Goal: Task Accomplishment & Management: Complete application form

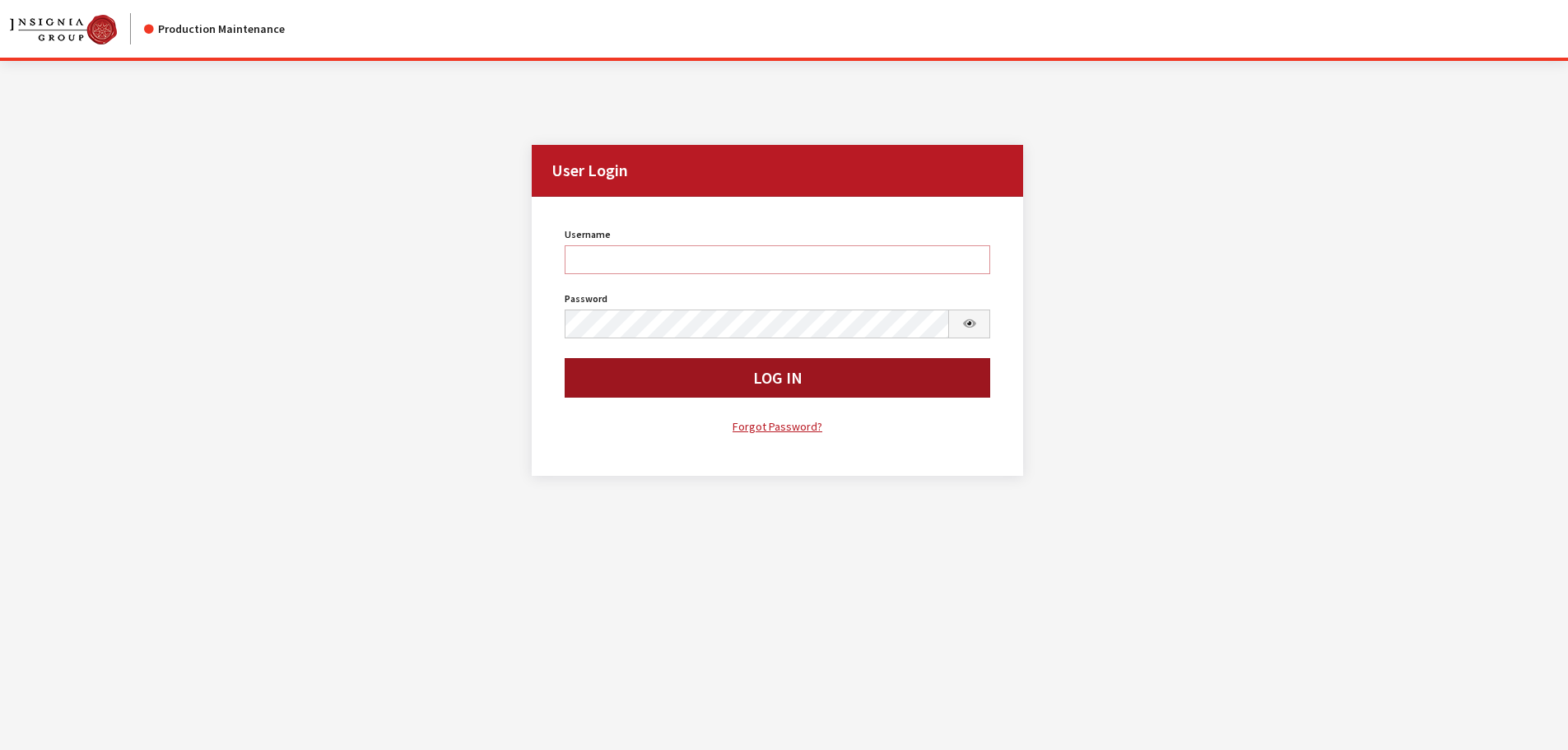
type input "kdart"
click at [702, 385] on button "Log In" at bounding box center [778, 377] width 426 height 39
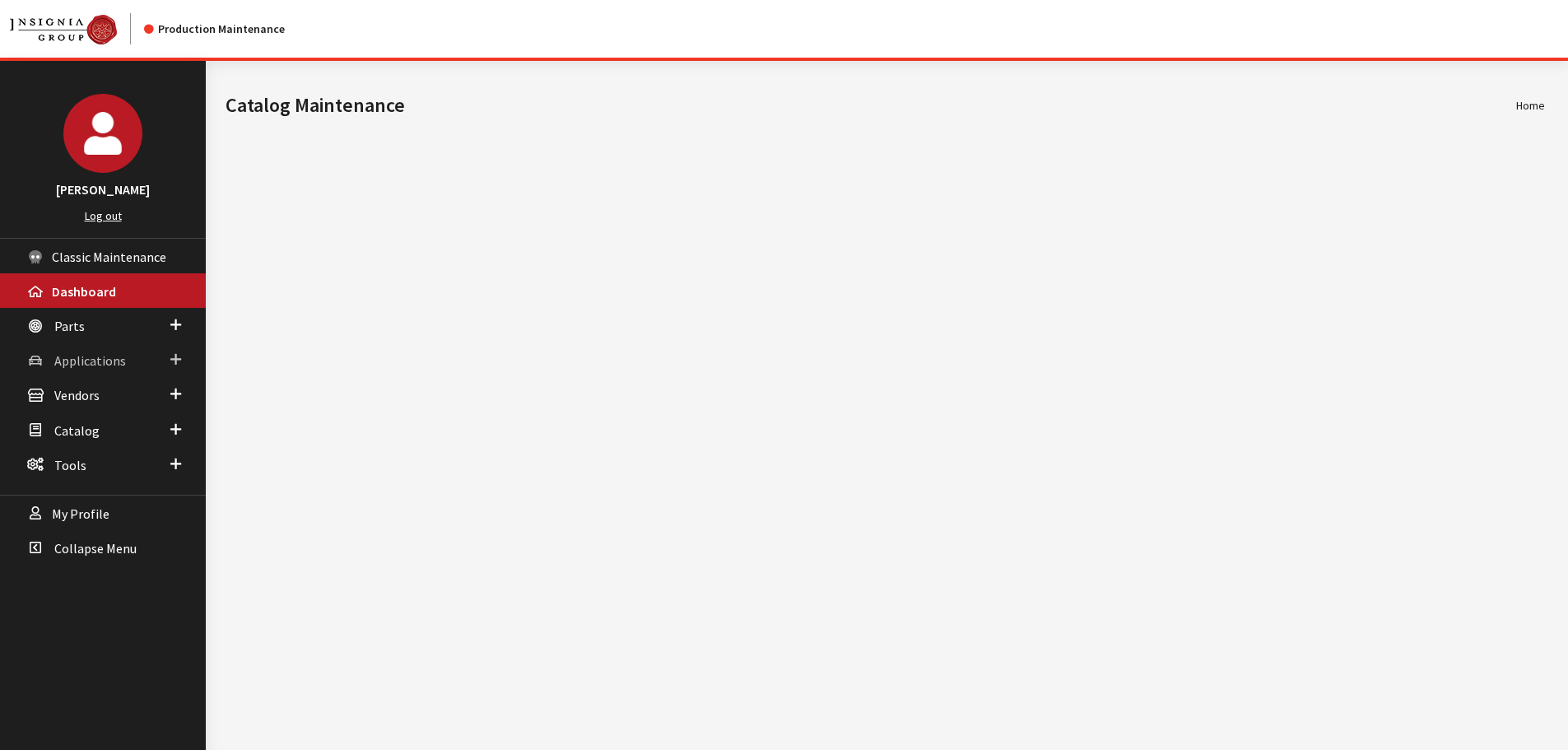
drag, startPoint x: 145, startPoint y: 354, endPoint x: 141, endPoint y: 375, distance: 21.4
click at [145, 354] on link "Applications" at bounding box center [103, 360] width 206 height 35
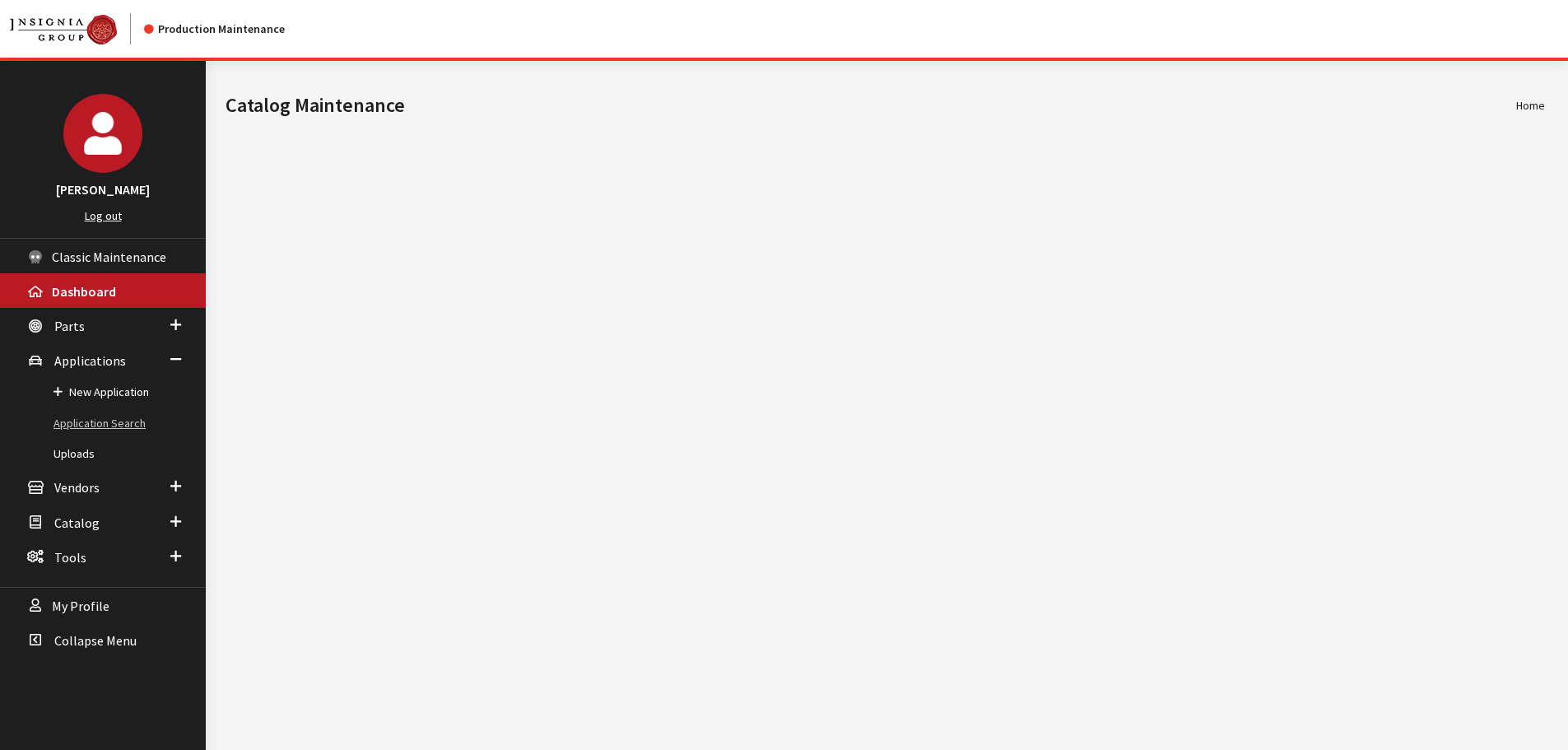
click at [134, 423] on link "Application Search" at bounding box center [103, 423] width 206 height 30
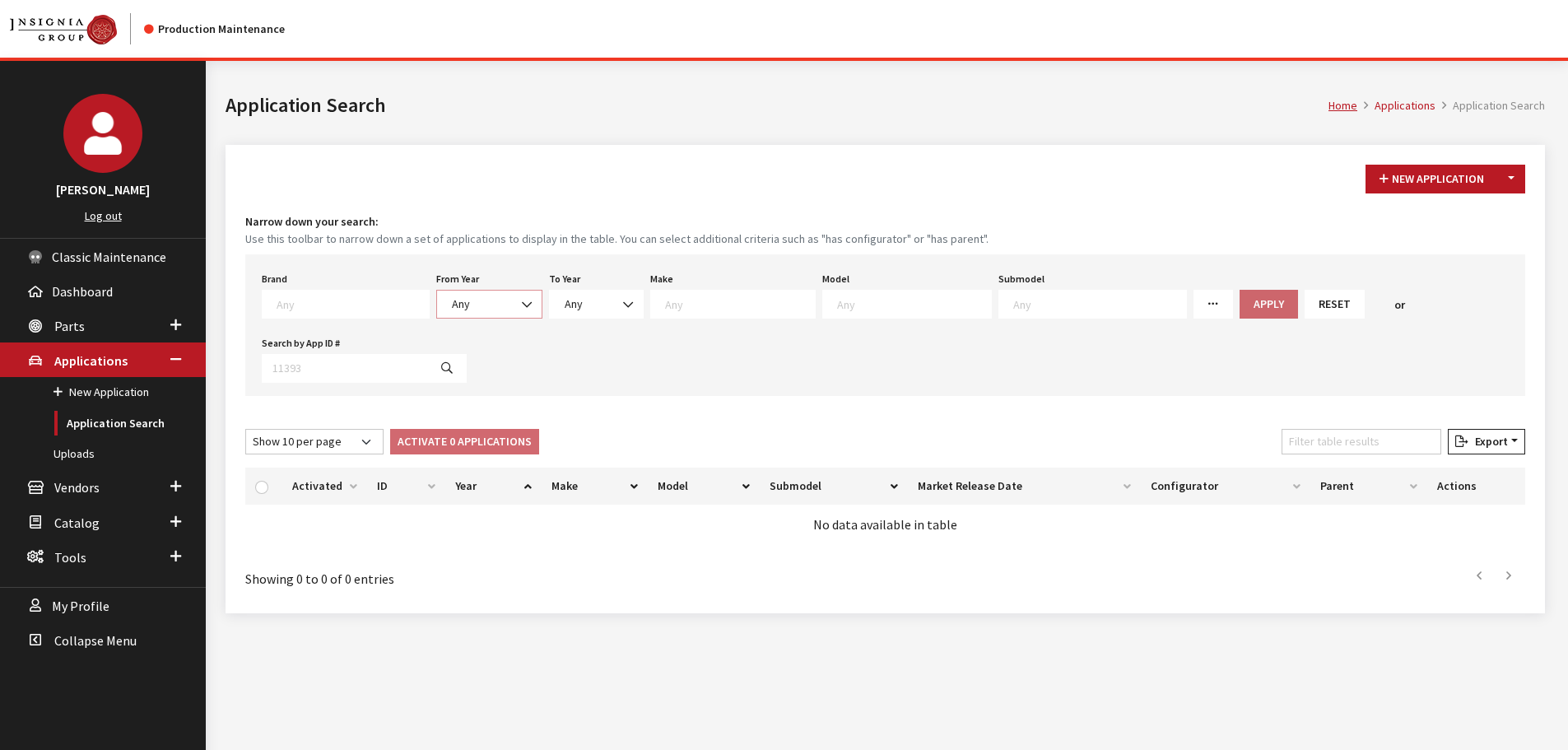
drag, startPoint x: 481, startPoint y: 299, endPoint x: 480, endPoint y: 311, distance: 12.0
click at [480, 297] on span "Any" at bounding box center [489, 303] width 85 height 17
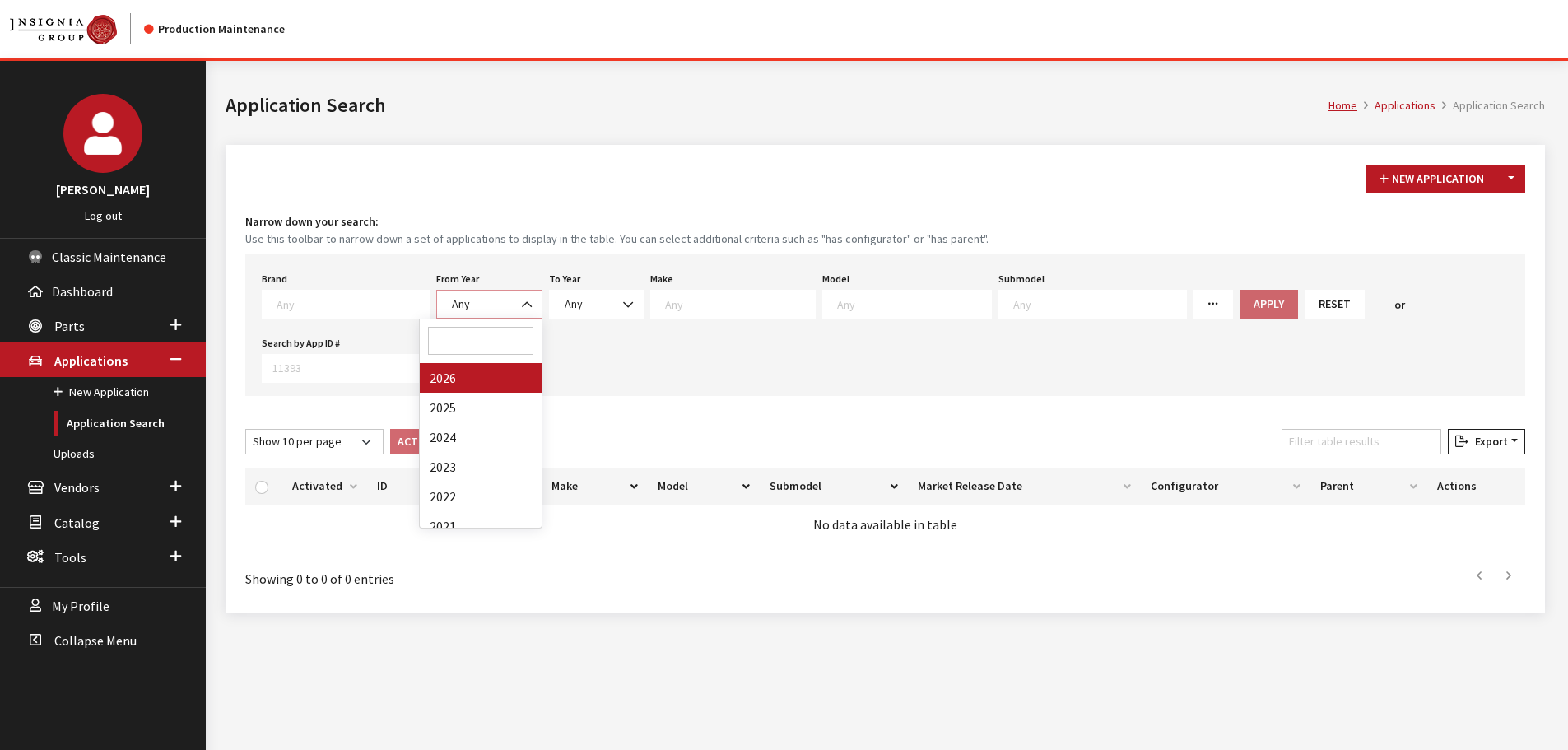
select select "2026"
select select
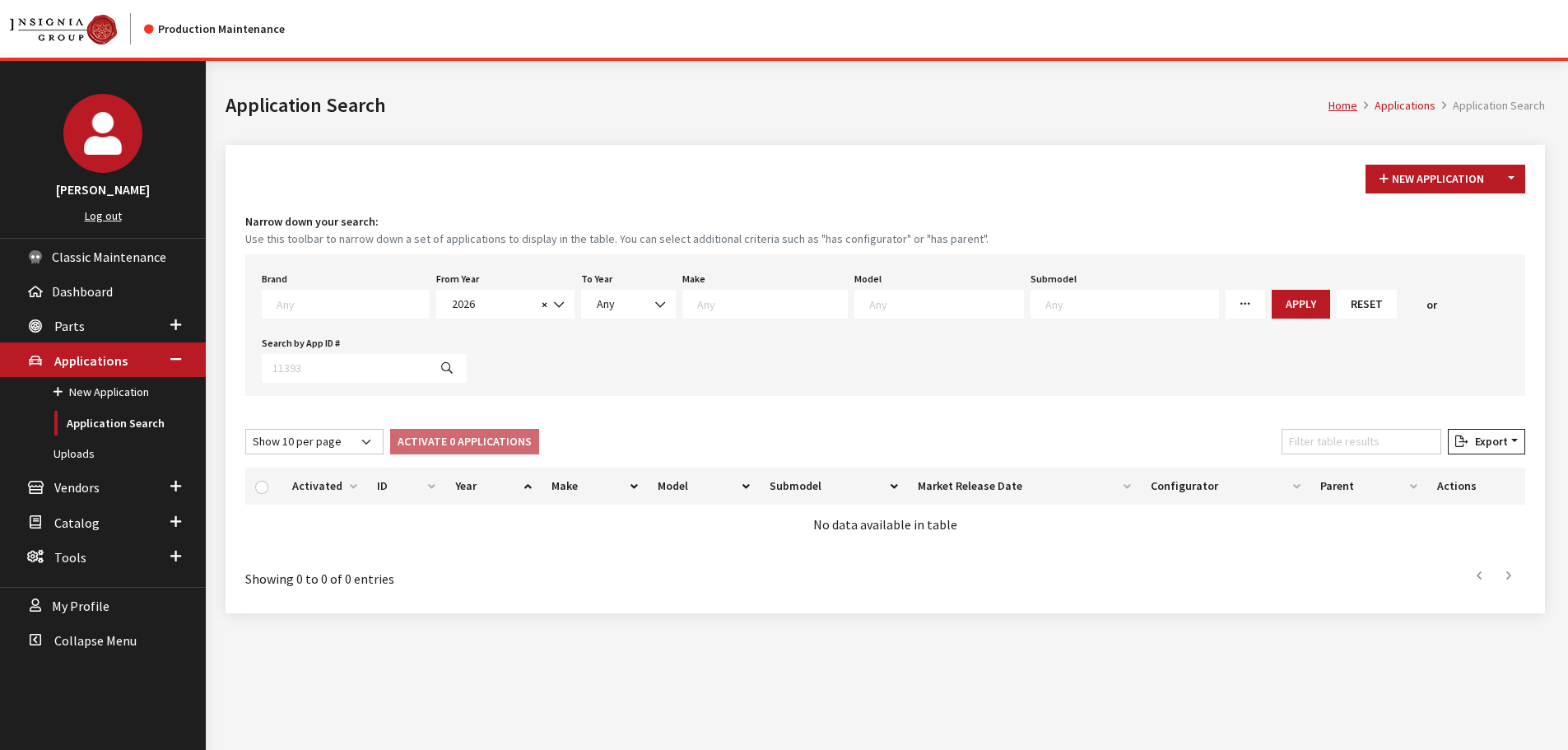
click at [697, 304] on textarea "Search" at bounding box center [772, 303] width 149 height 15
select select "31"
select select
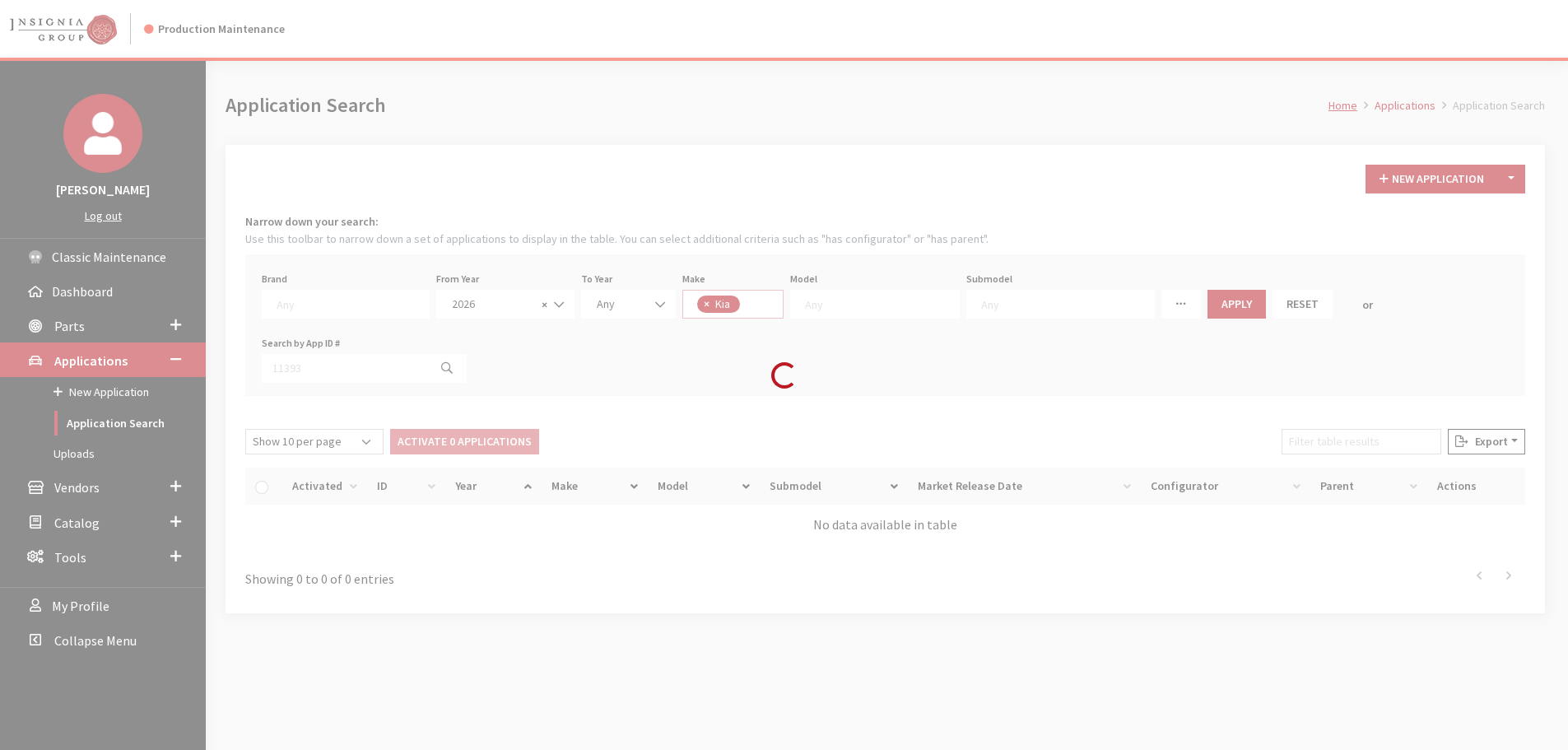
scroll to position [219, 0]
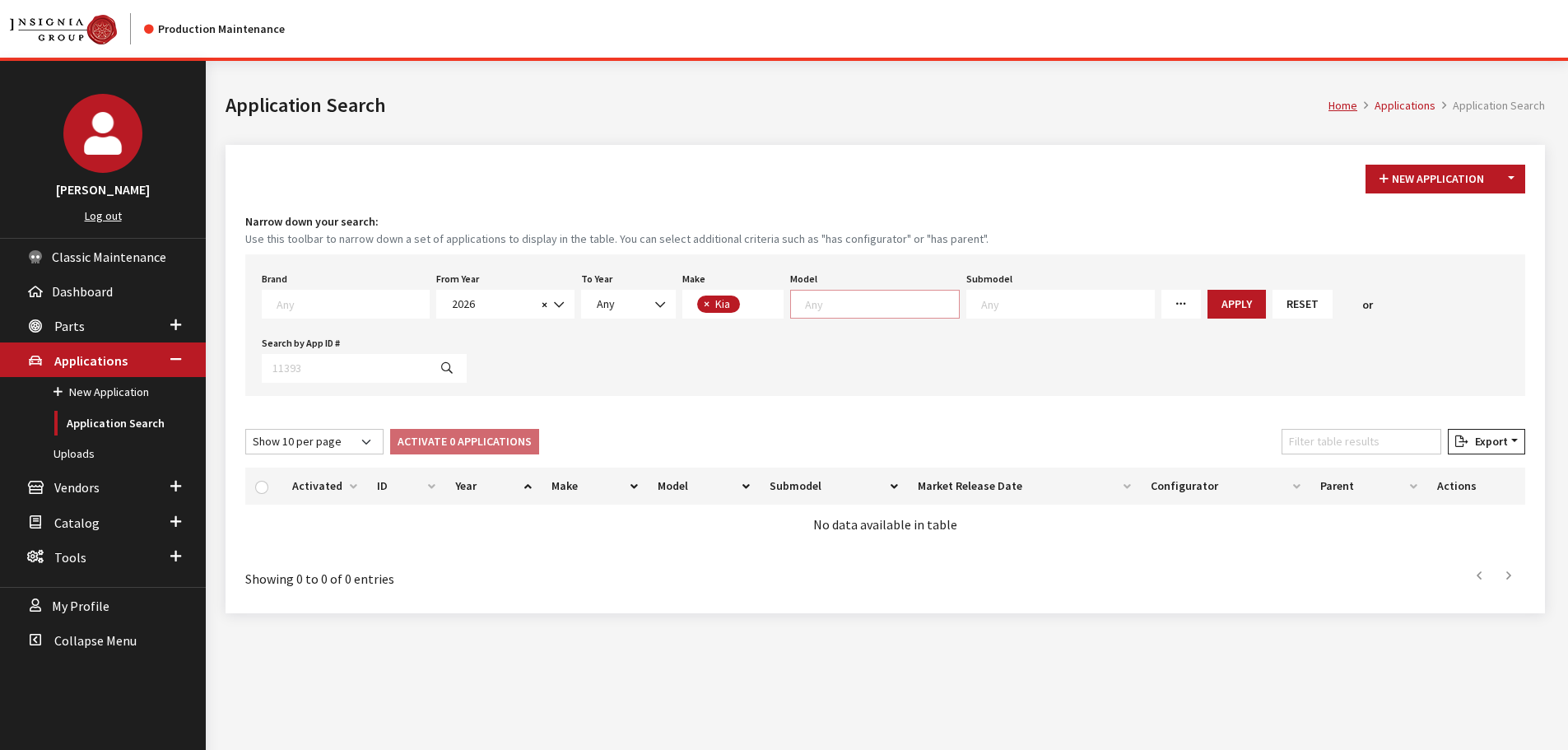
click at [840, 300] on textarea "Search" at bounding box center [882, 303] width 154 height 15
select select "389"
select select
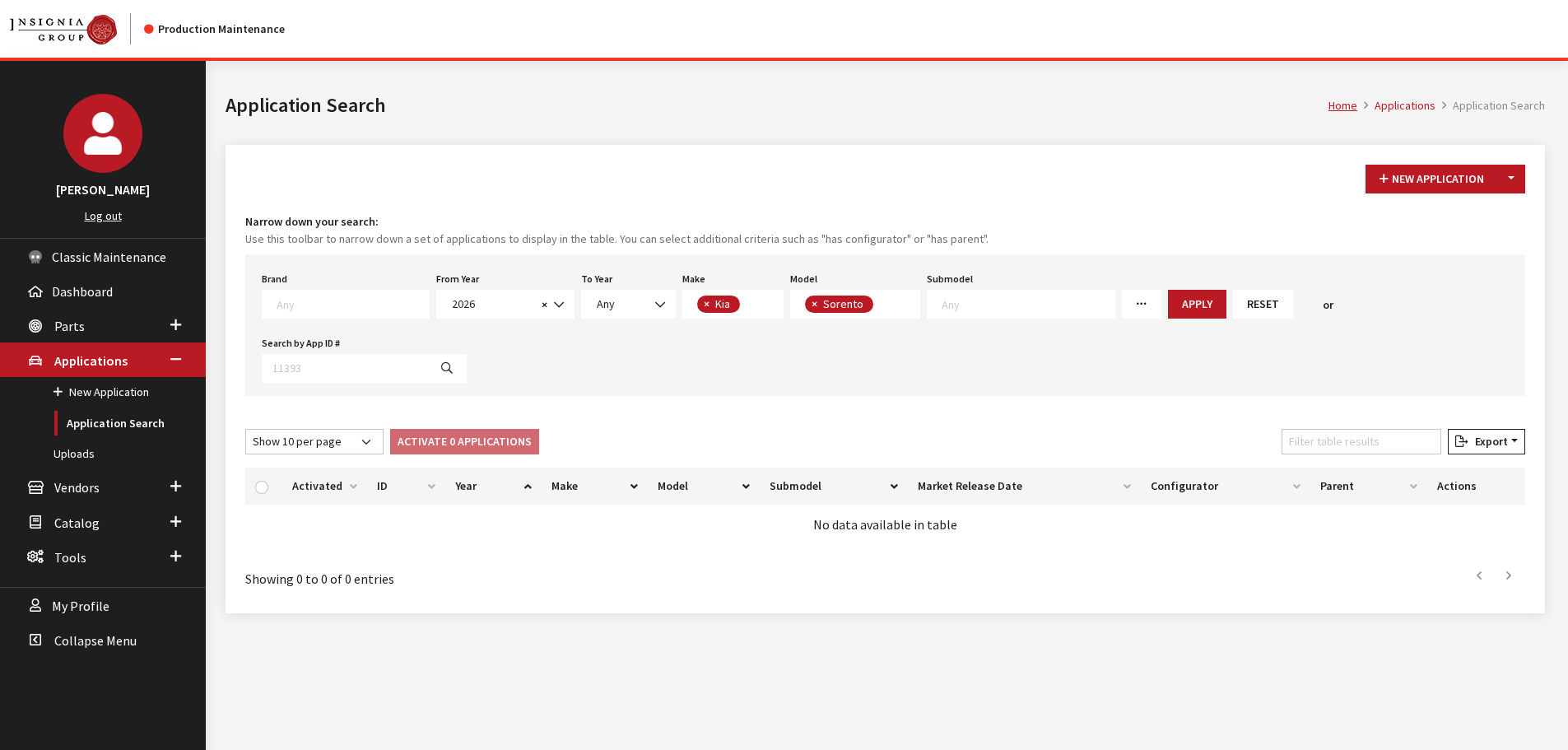
click at [989, 294] on span at bounding box center [1020, 304] width 189 height 29
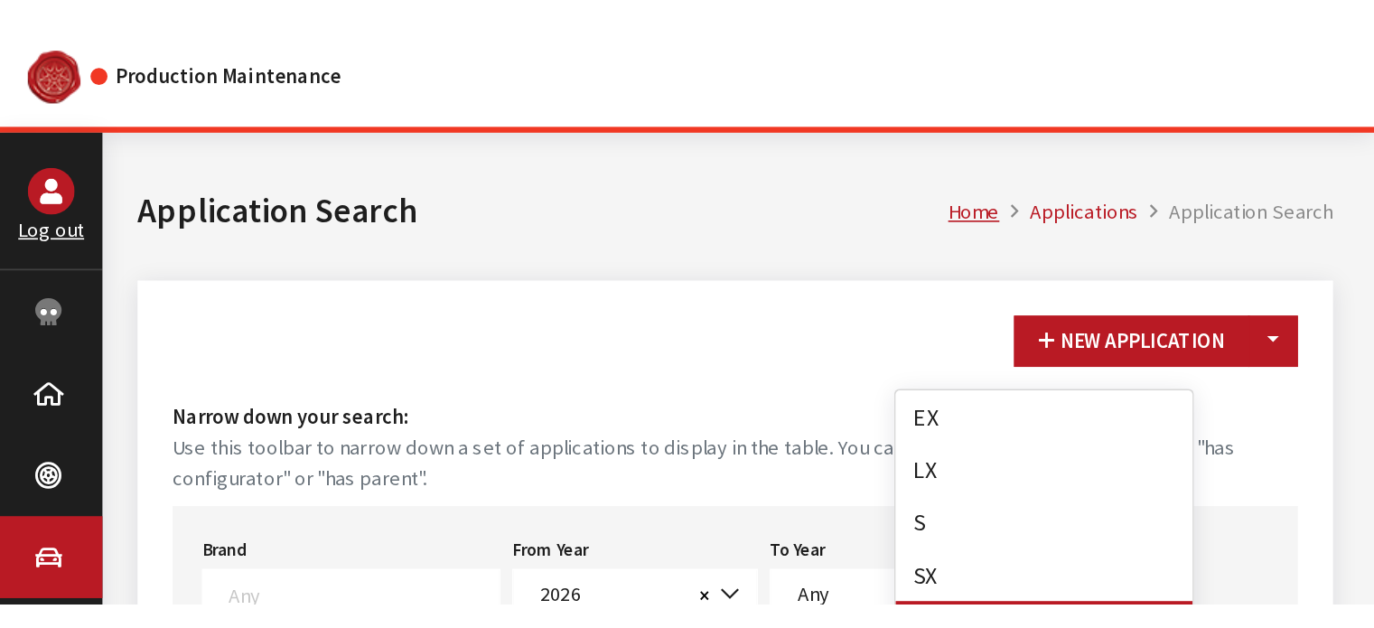
scroll to position [51, 0]
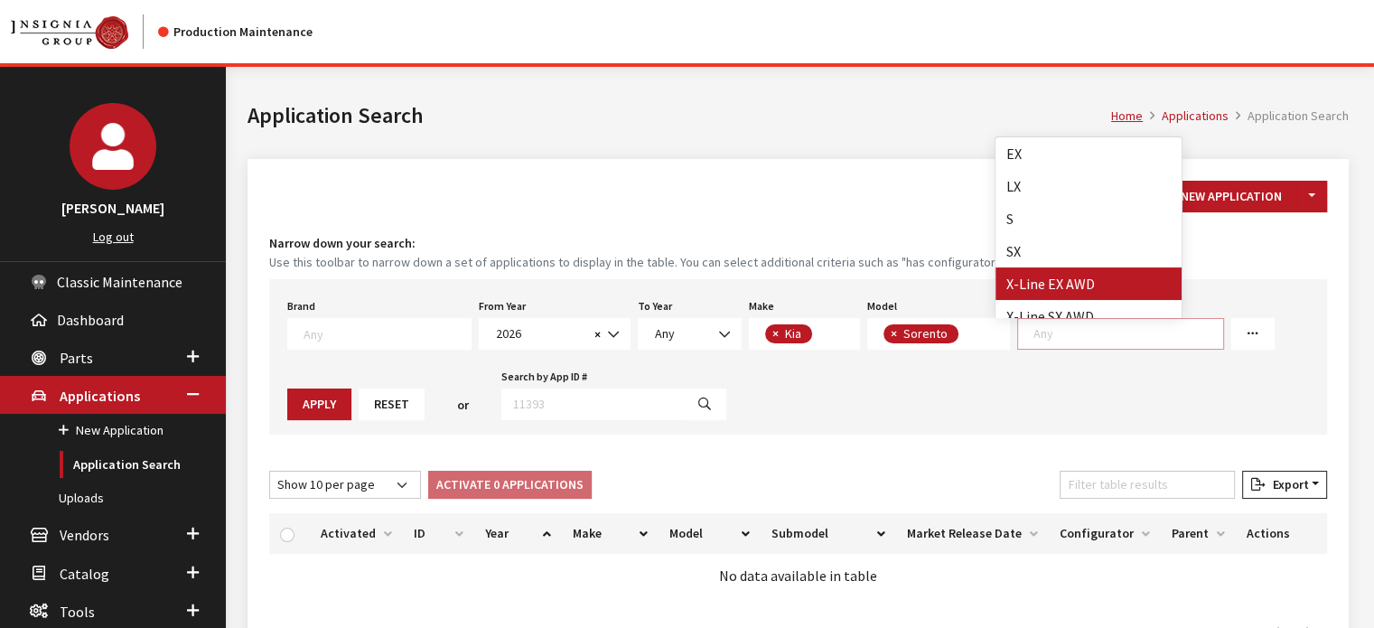
click at [886, 167] on div "New Application Toggle Dropdown New From Existing... Narrow down your search: U…" at bounding box center [799, 416] width 1102 height 514
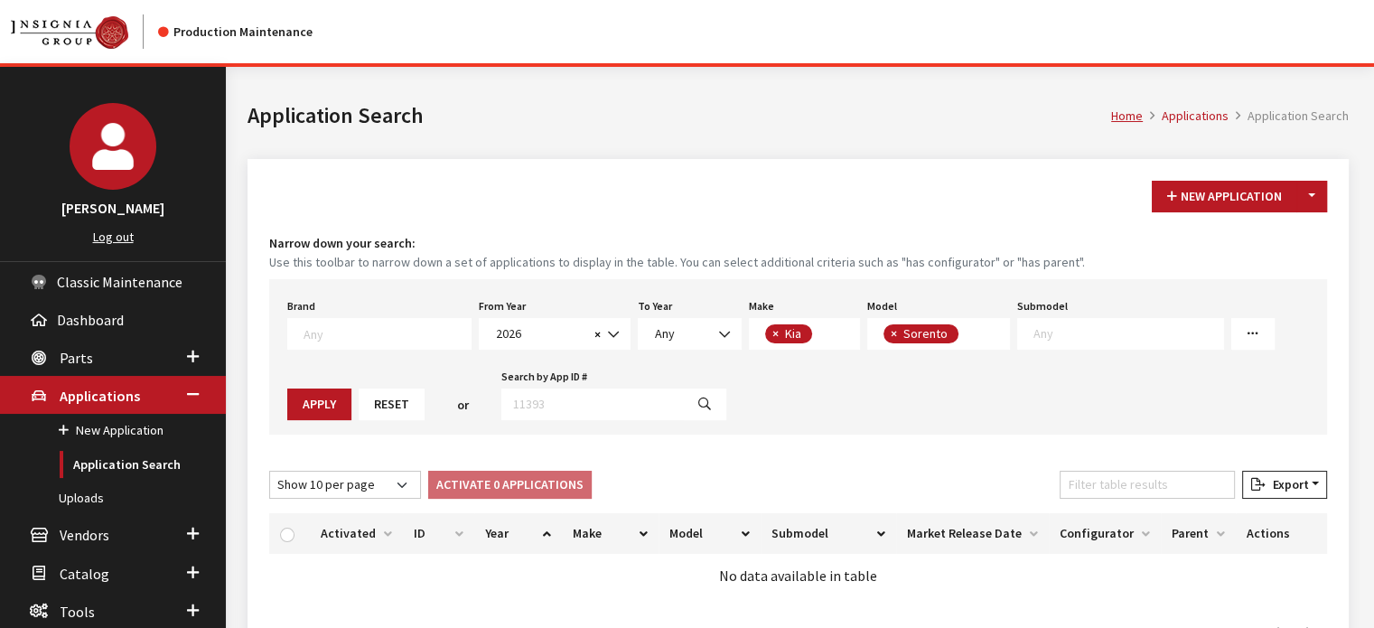
scroll to position [1, 0]
